Goal: Information Seeking & Learning: Learn about a topic

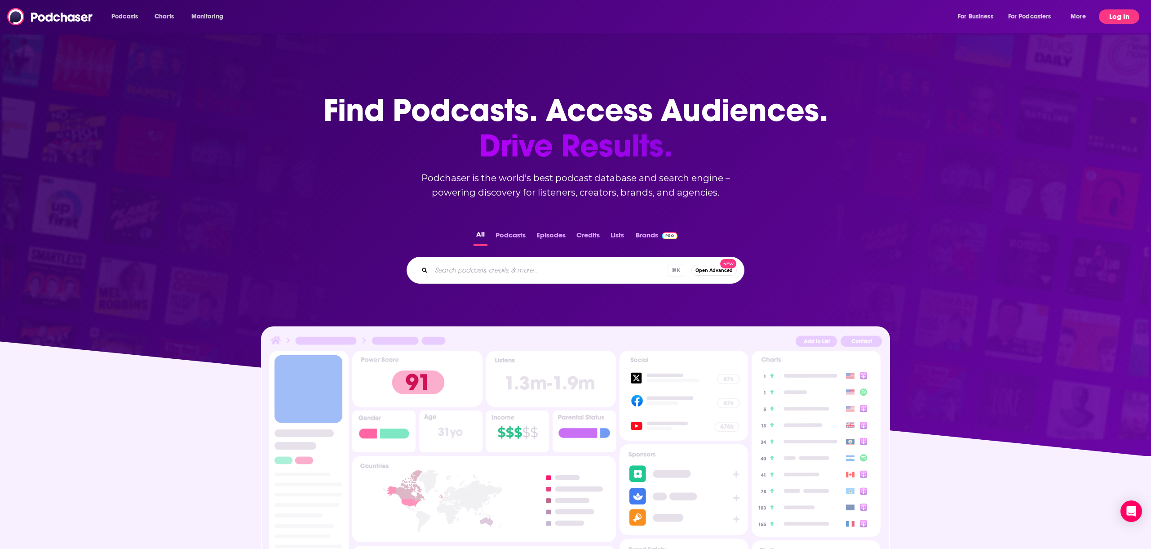
click at [1118, 17] on button "Log In" at bounding box center [1119, 16] width 40 height 14
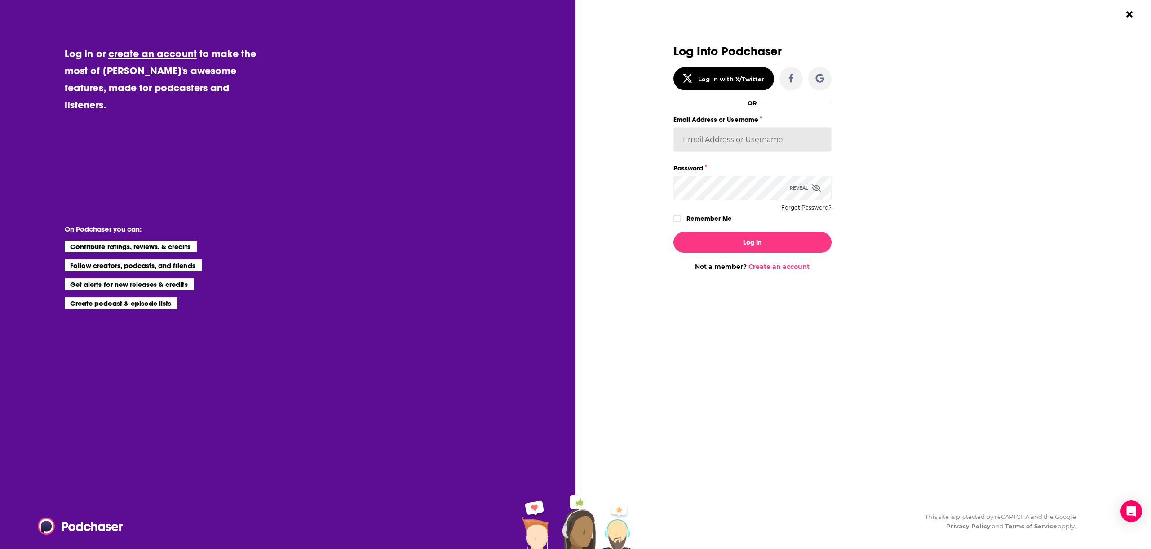
type input "[EMAIL_ADDRESS][DOMAIN_NAME]"
click at [764, 242] on button "Log In" at bounding box center [752, 242] width 158 height 21
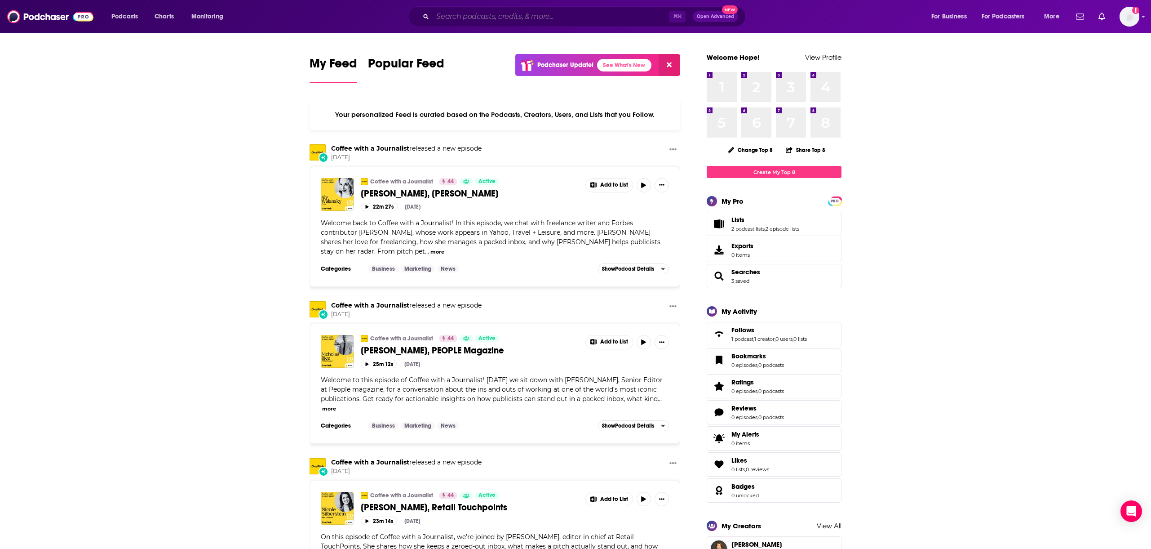
click at [455, 17] on input "Search podcasts, credits, & more..." at bounding box center [551, 16] width 236 height 14
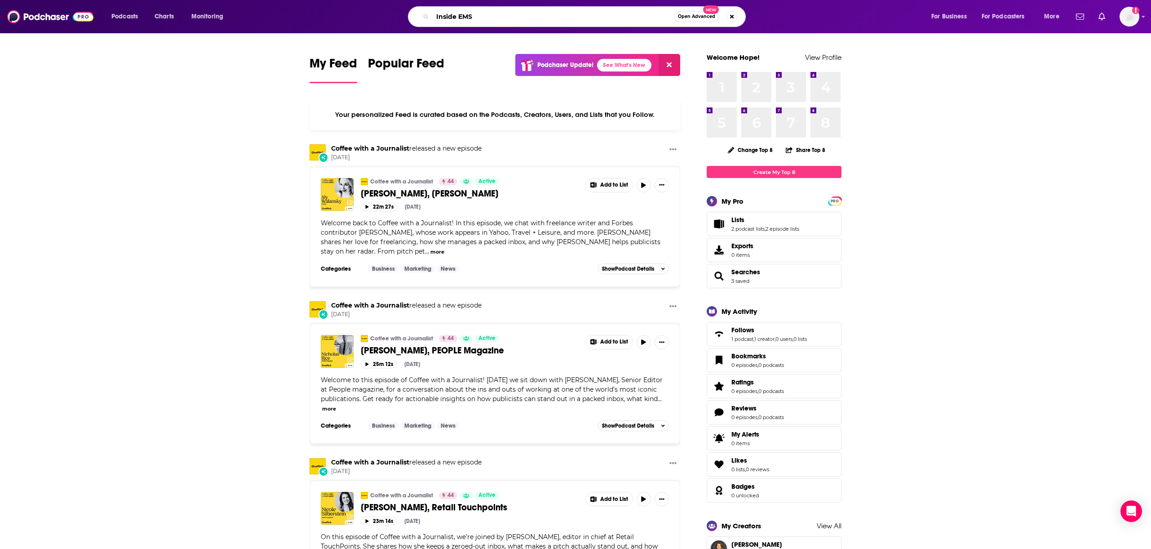
type input "Inside EMS"
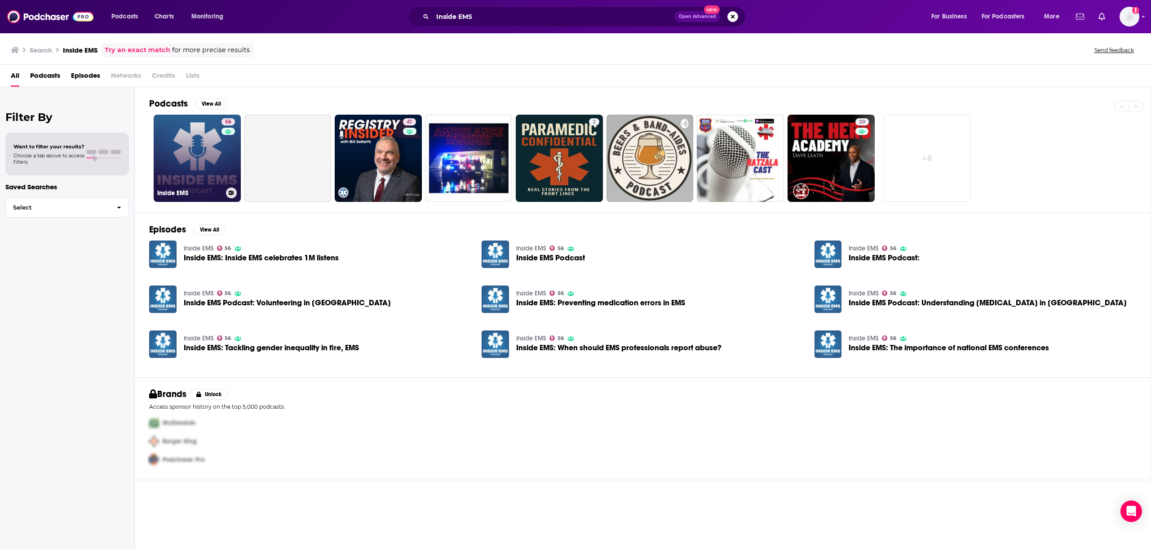
click at [208, 159] on link "56 Inside EMS" at bounding box center [197, 158] width 87 height 87
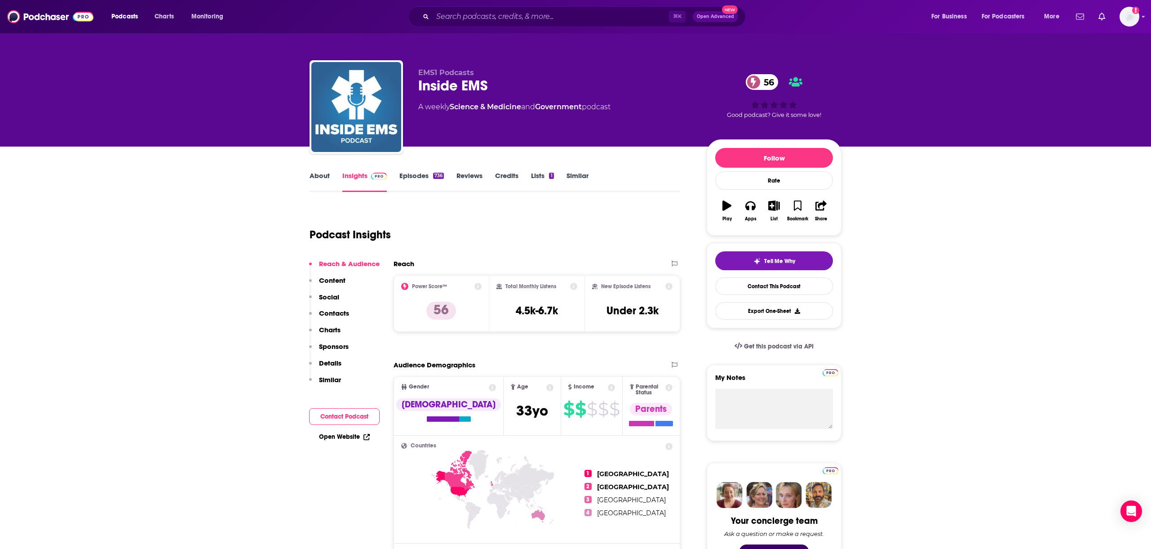
click at [414, 175] on link "Episodes 736" at bounding box center [421, 181] width 44 height 21
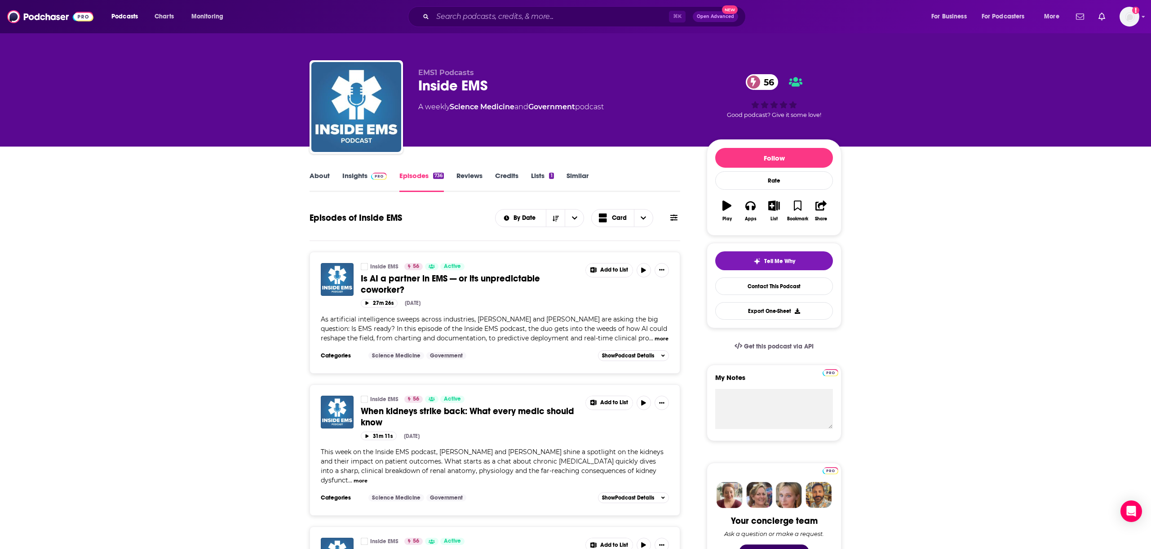
click at [538, 173] on link "Lists 1" at bounding box center [542, 181] width 22 height 21
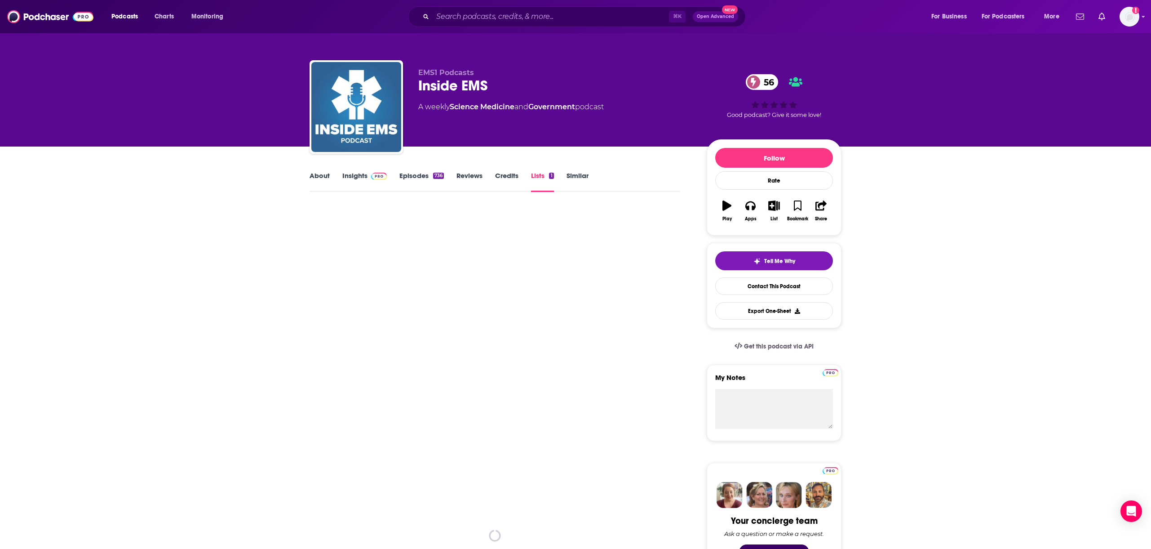
click at [501, 174] on link "Credits" at bounding box center [506, 181] width 23 height 21
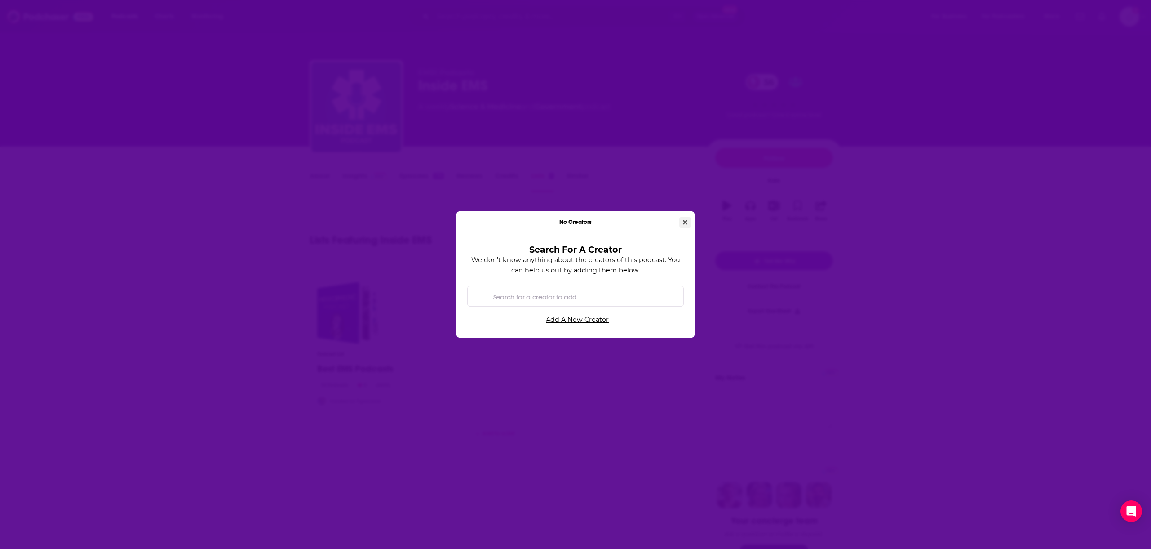
click at [684, 224] on icon "Close" at bounding box center [685, 222] width 4 height 6
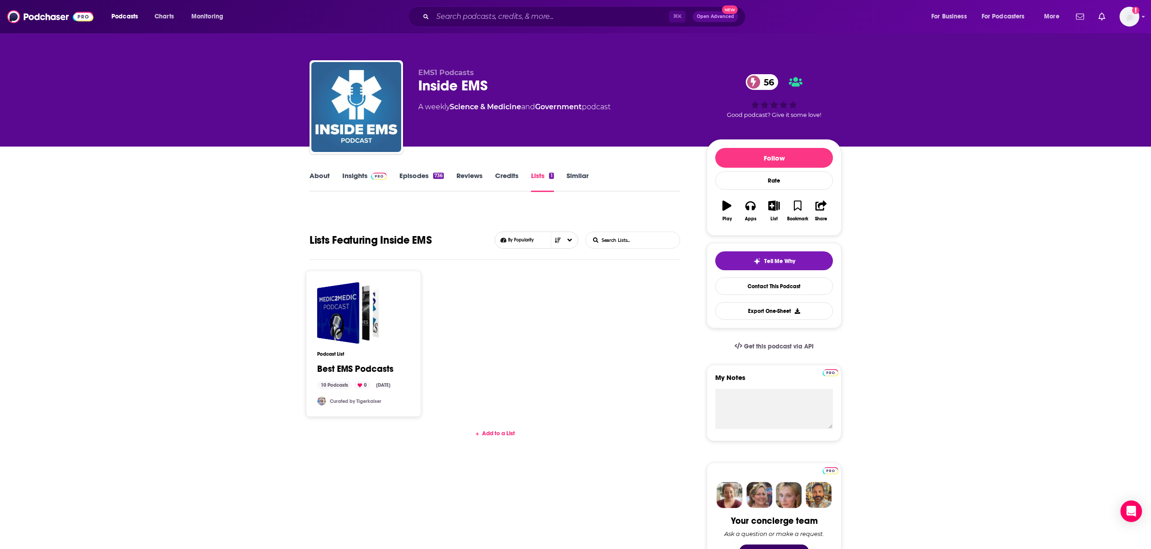
click at [408, 181] on link "Episodes 736" at bounding box center [421, 181] width 44 height 21
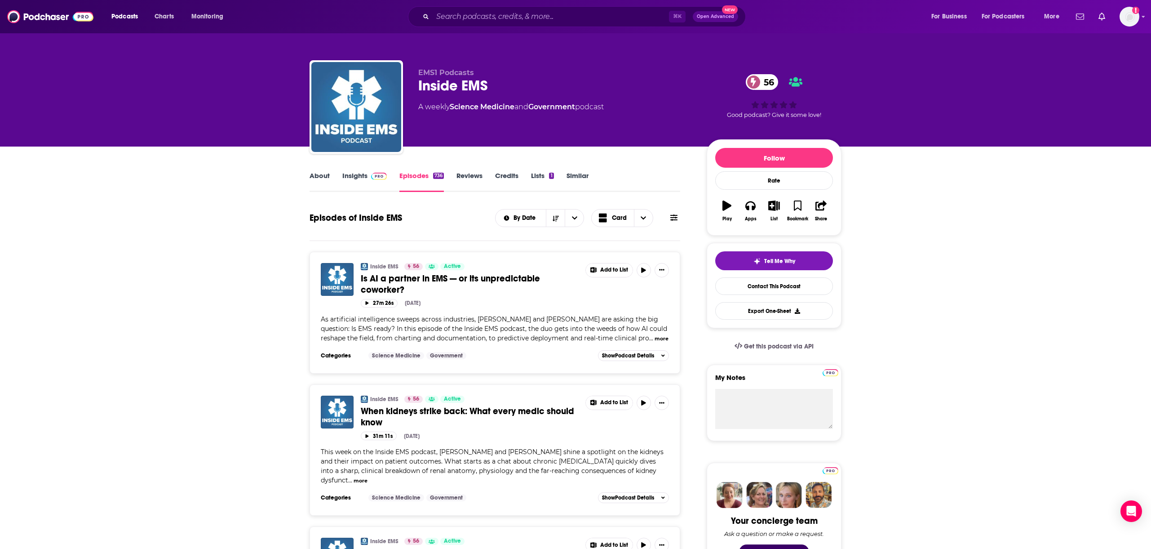
click at [371, 178] on img at bounding box center [379, 176] width 16 height 7
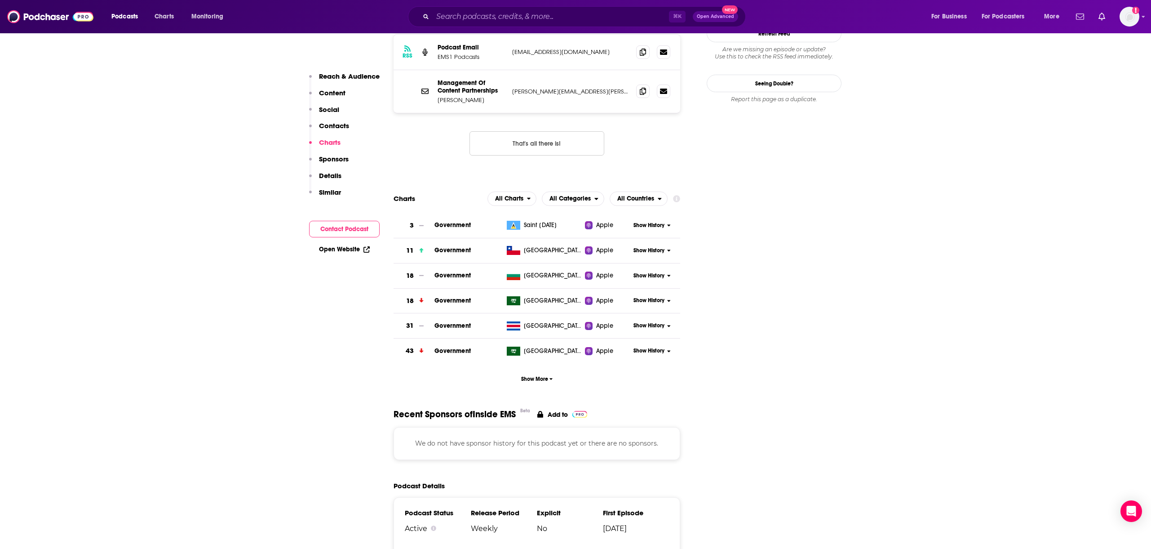
scroll to position [876, 0]
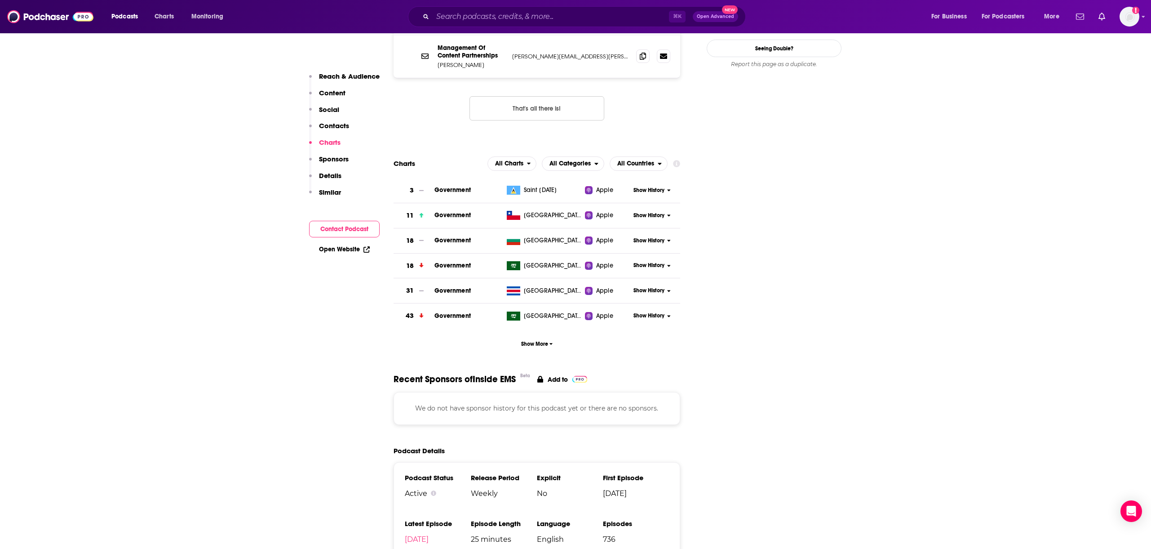
click at [505, 392] on div "We do not have sponsor history for this podcast yet or there are no sponsors." at bounding box center [537, 408] width 287 height 32
click at [499, 402] on p "We do not have sponsor history for this podcast yet or there are no sponsors." at bounding box center [537, 407] width 264 height 10
click at [498, 372] on section "Recent Sponsors of Inside EMS Beta Add to We do not have sponsor history for th…" at bounding box center [537, 397] width 287 height 51
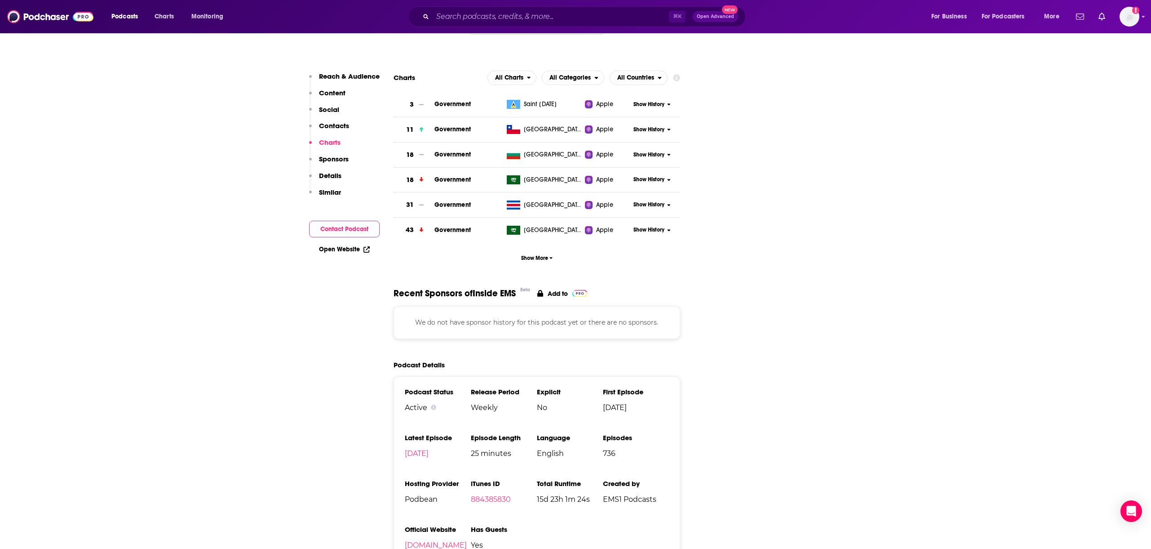
scroll to position [1022, 0]
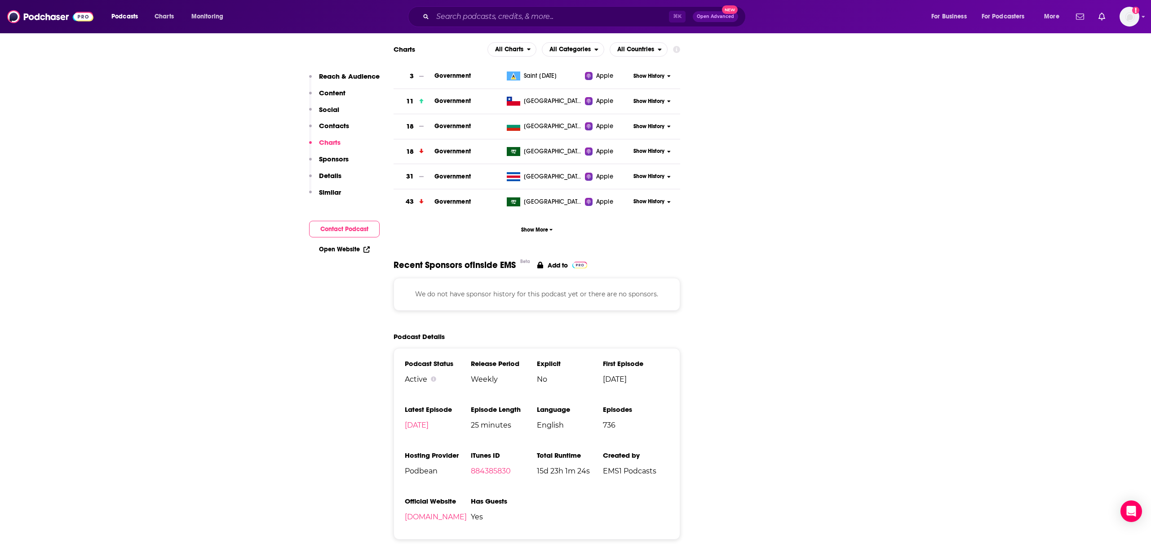
click at [494, 512] on span "Yes" at bounding box center [504, 516] width 66 height 9
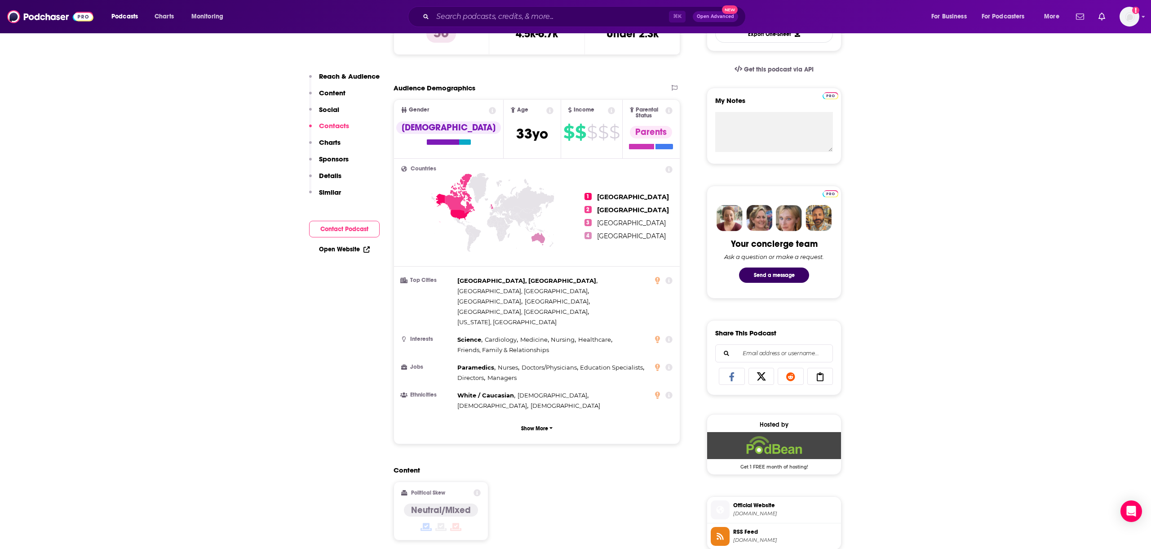
scroll to position [0, 0]
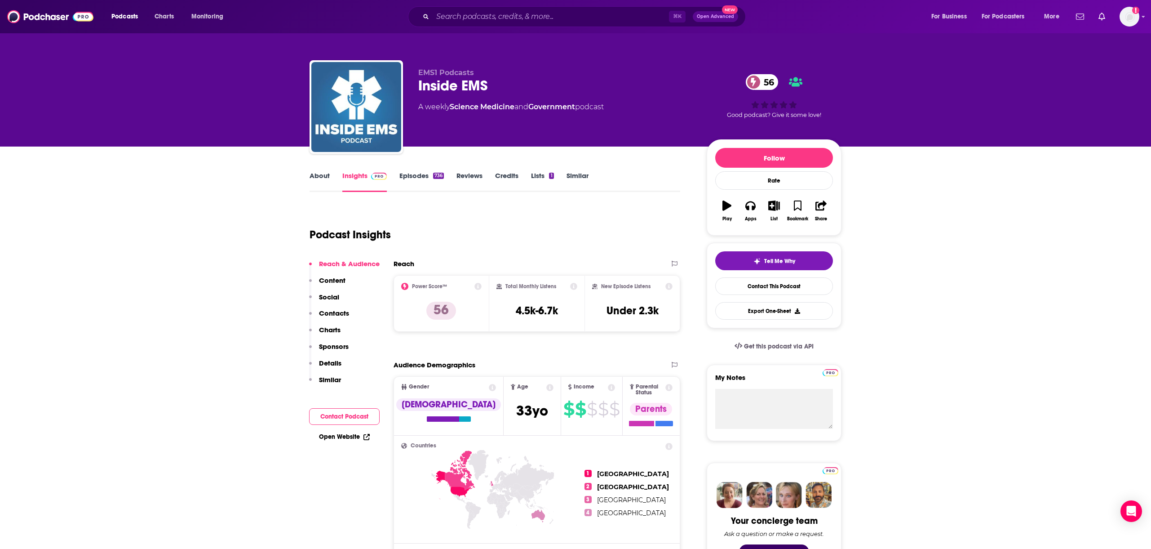
click at [422, 173] on link "Episodes 736" at bounding box center [421, 181] width 44 height 21
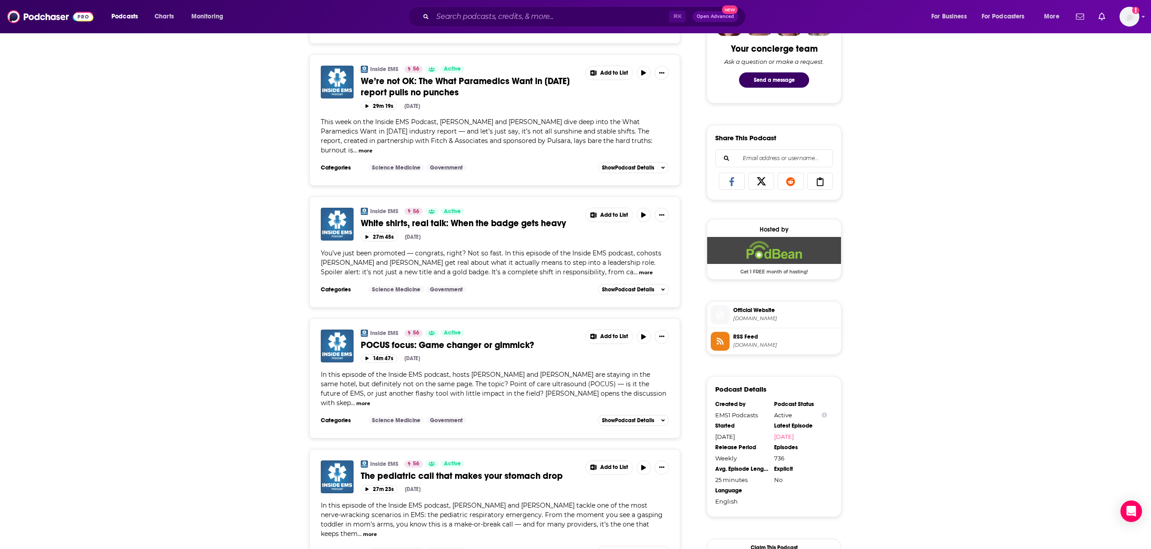
scroll to position [474, 0]
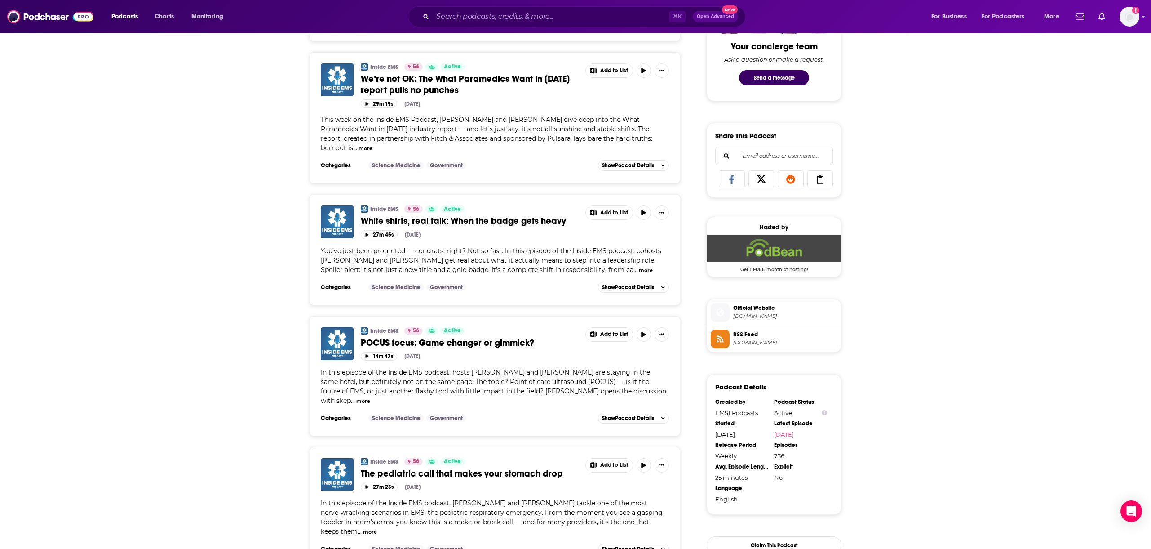
click at [639, 266] on button "more" at bounding box center [646, 270] width 14 height 8
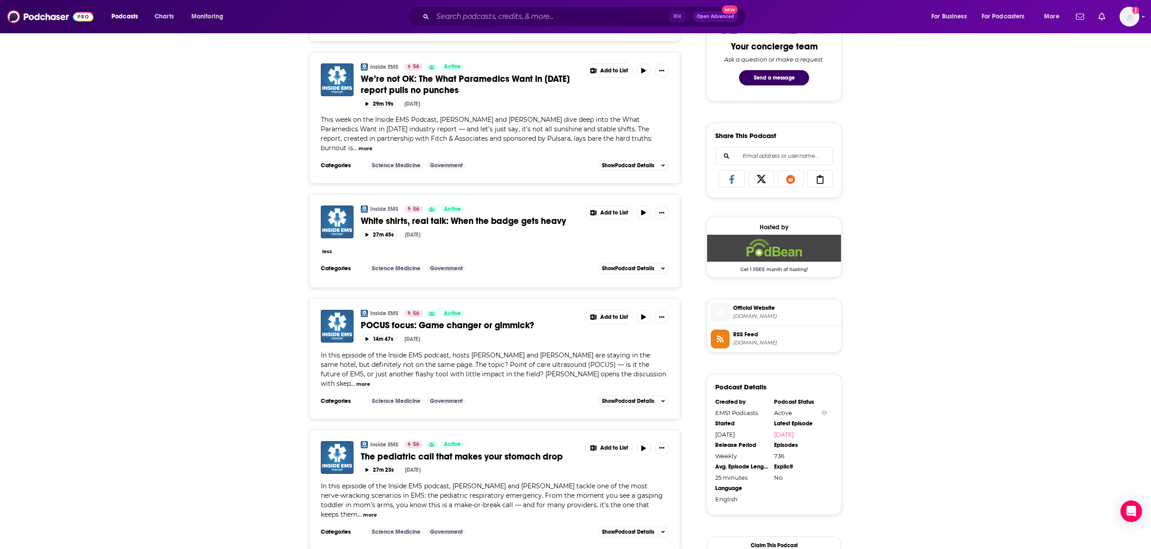
click at [329, 248] on button "less" at bounding box center [327, 252] width 10 height 8
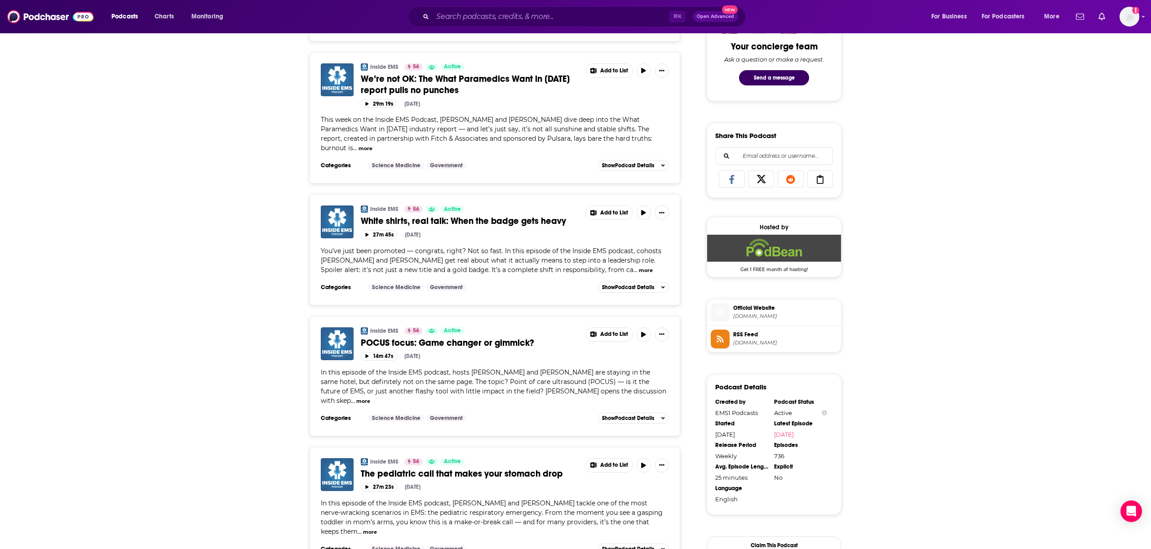
click at [639, 266] on button "more" at bounding box center [646, 270] width 14 height 8
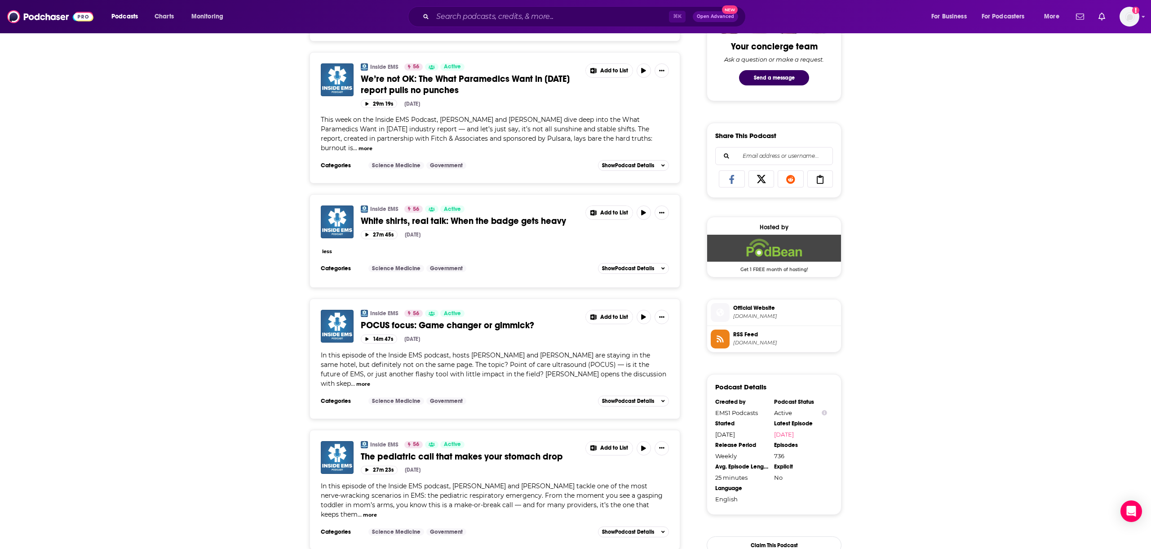
click at [328, 248] on button "less" at bounding box center [327, 252] width 10 height 8
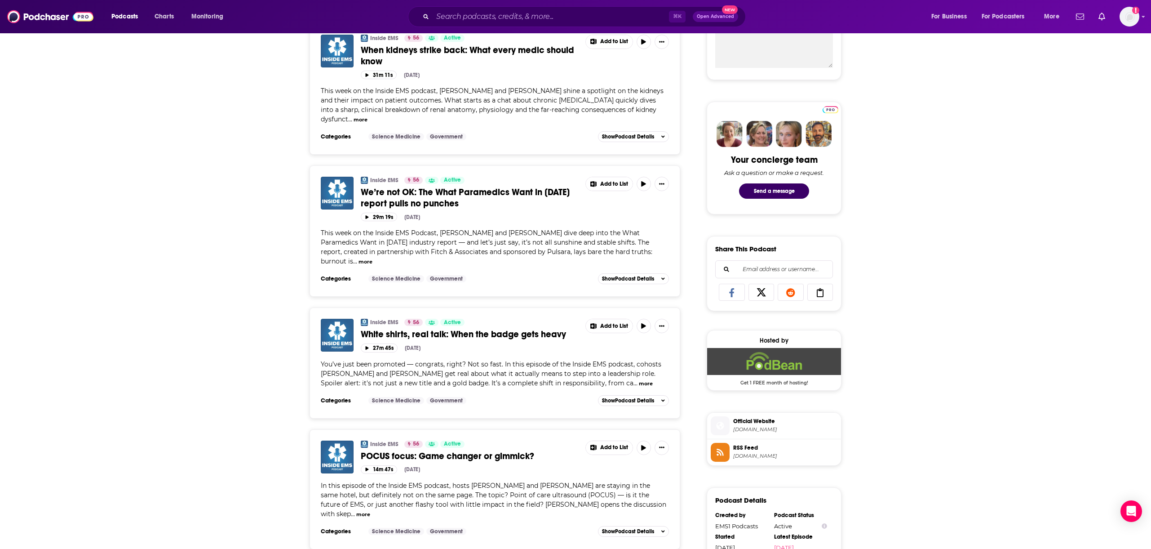
scroll to position [320, 0]
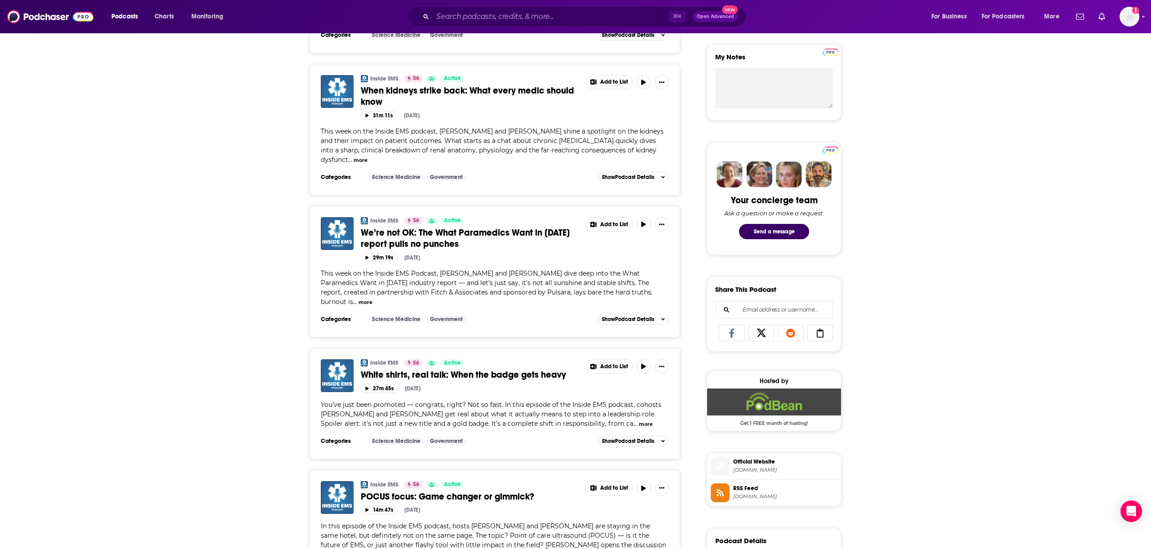
click at [372, 298] on button "more" at bounding box center [365, 302] width 14 height 8
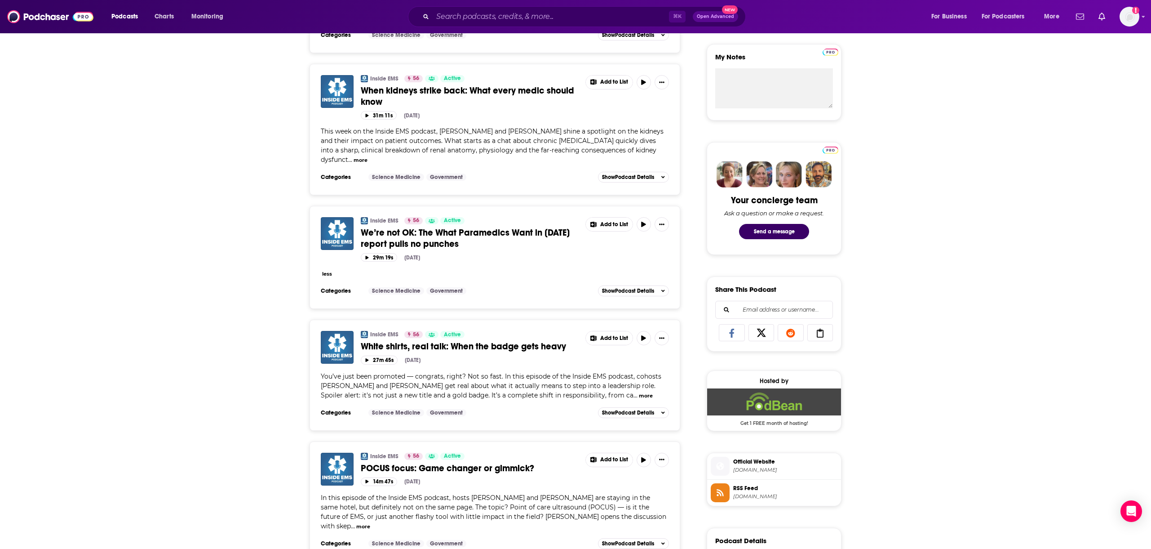
click at [324, 273] on button "less" at bounding box center [327, 274] width 10 height 8
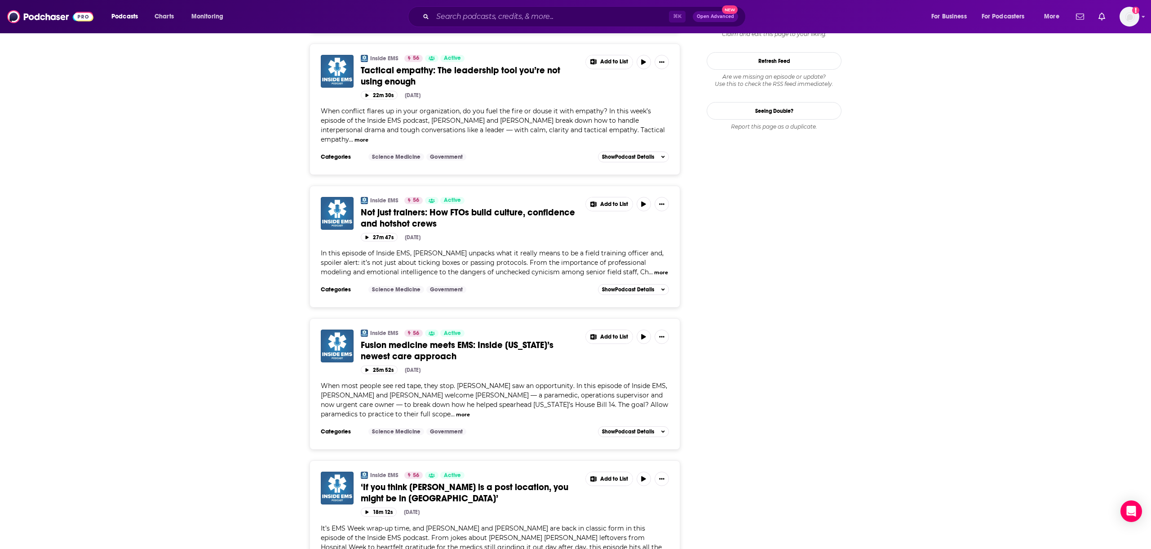
scroll to position [1009, 0]
click at [657, 267] on button "more" at bounding box center [661, 271] width 14 height 8
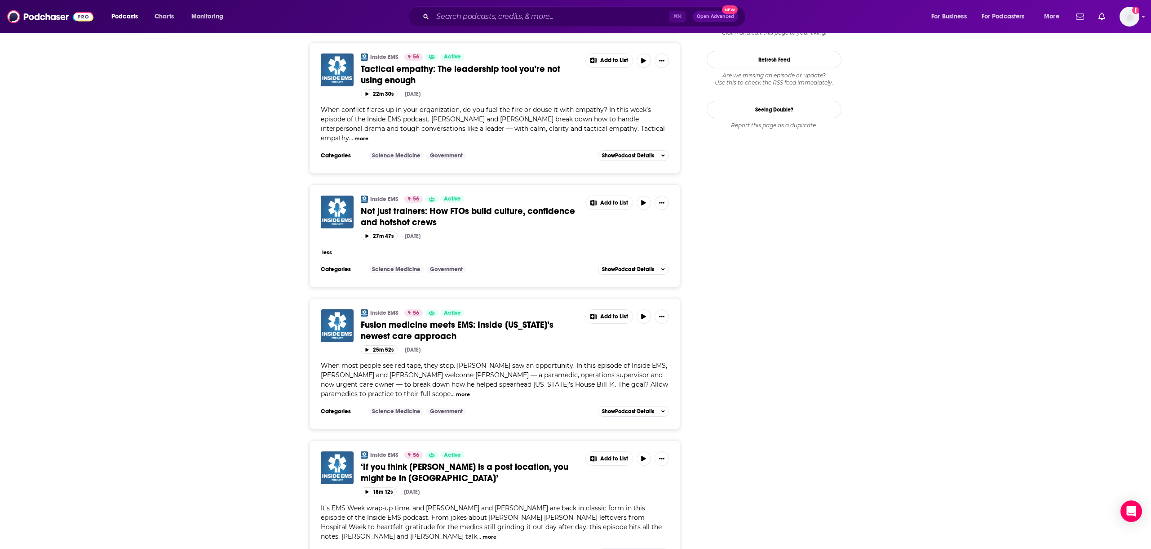
click at [327, 248] on button "less" at bounding box center [327, 252] width 10 height 8
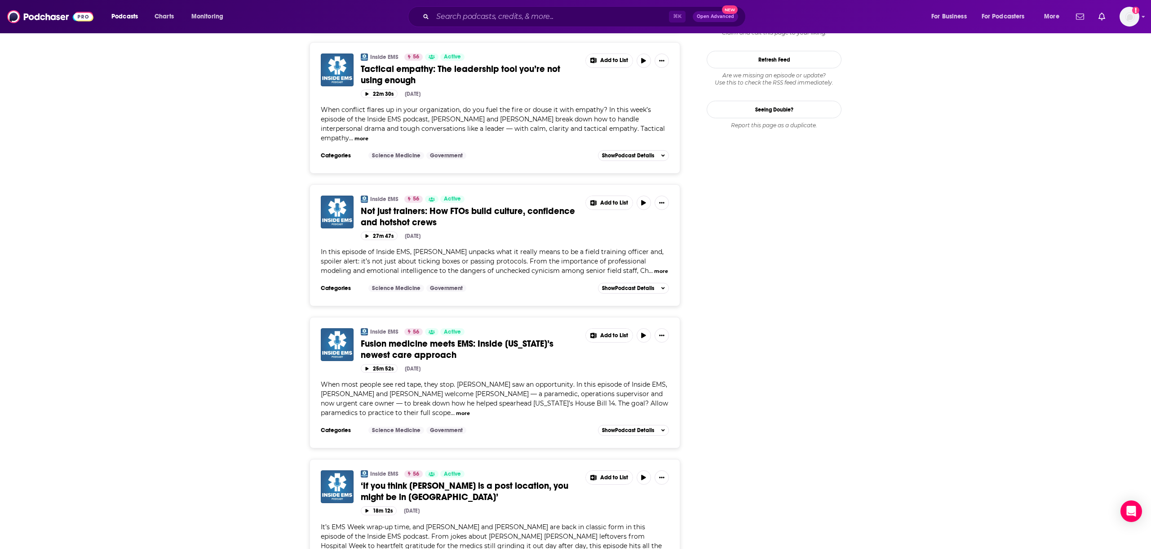
click at [533, 231] on div "27m 47s [DATE]" at bounding box center [515, 235] width 308 height 9
click at [493, 195] on div "Inside EMS 56 Active" at bounding box center [470, 198] width 218 height 7
click at [489, 205] on span "Not just trainers: How FTOs build culture, confidence and hotshot crews" at bounding box center [468, 216] width 214 height 22
